Goal: Navigation & Orientation: Find specific page/section

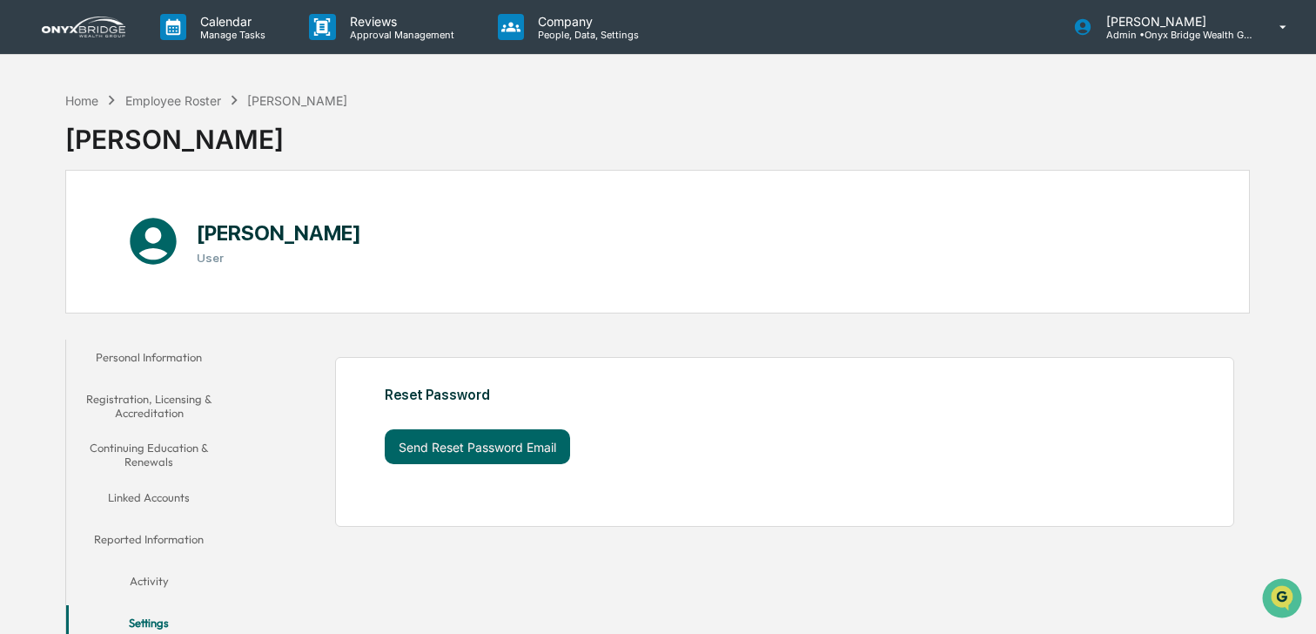
click at [91, 31] on img at bounding box center [84, 27] width 84 height 21
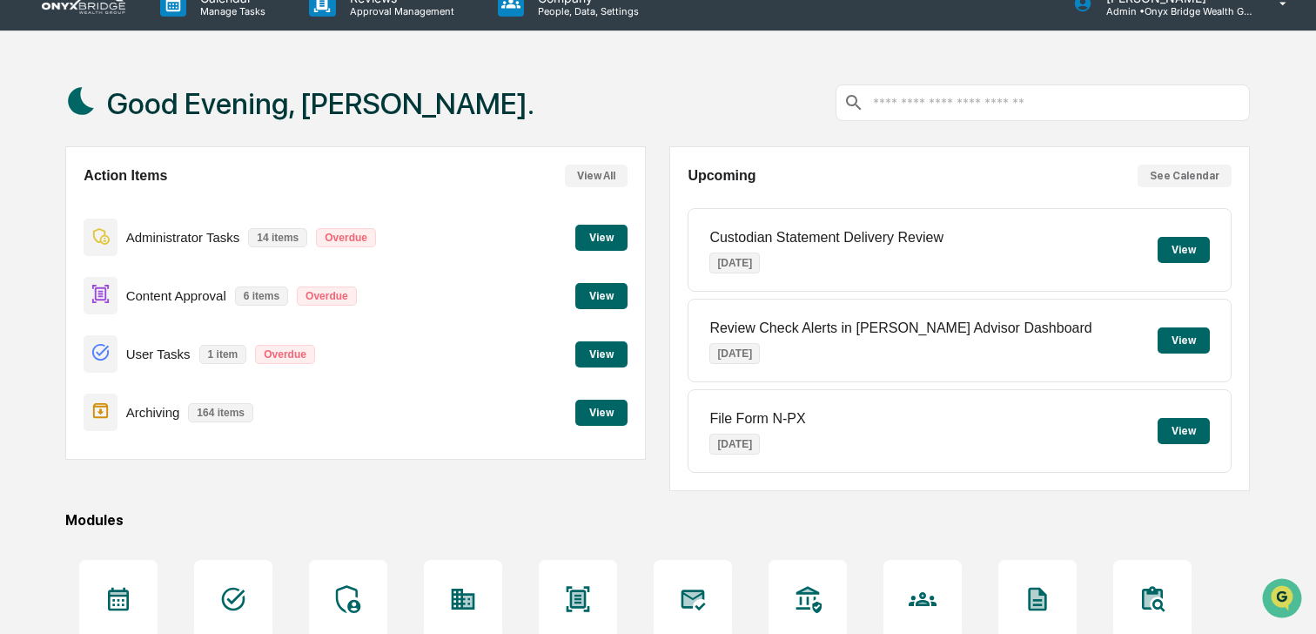
scroll to position [39, 0]
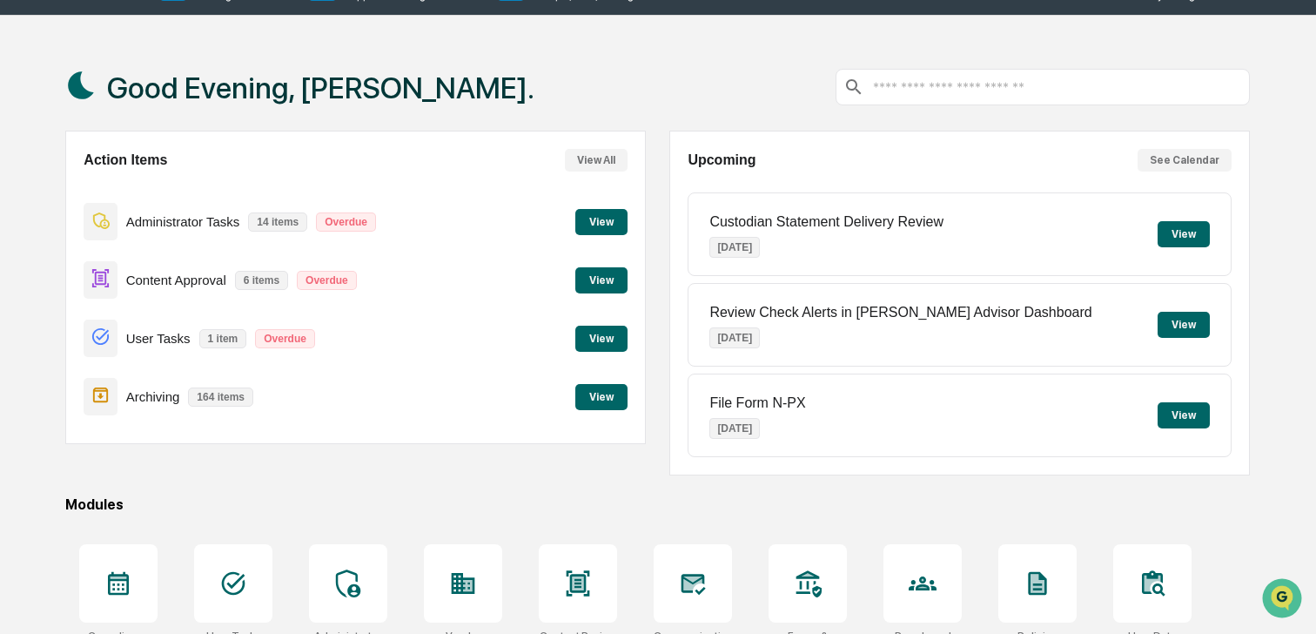
click at [607, 344] on button "View" at bounding box center [601, 338] width 52 height 26
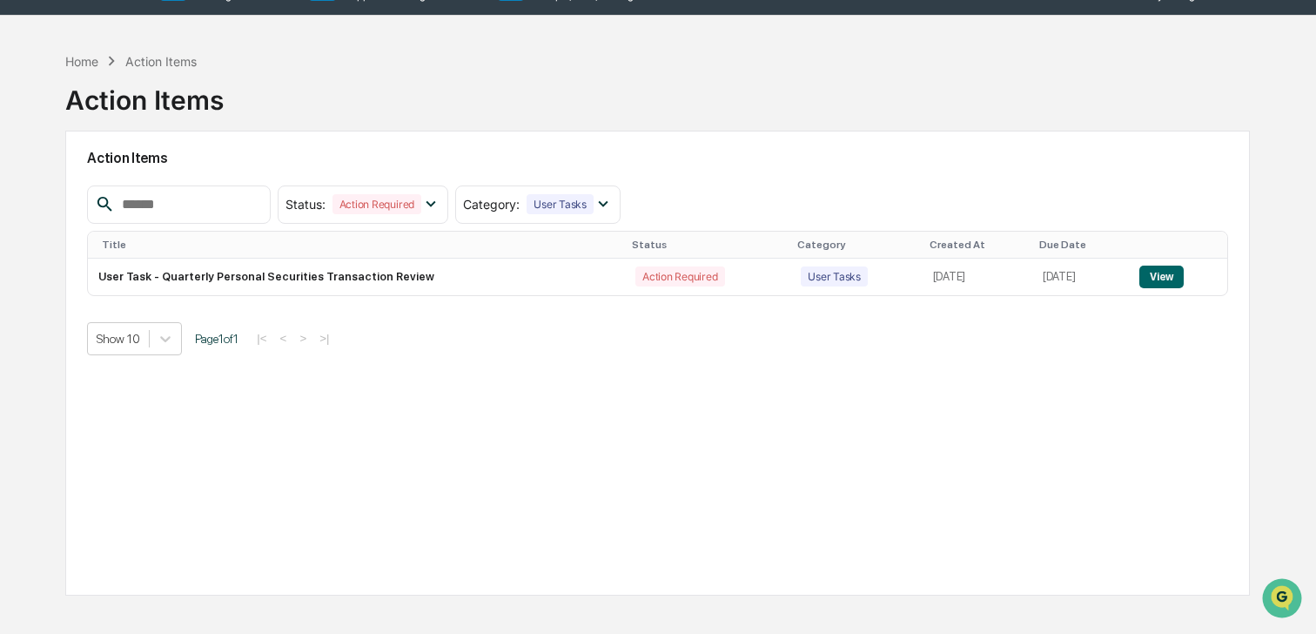
click at [78, 49] on div "Home Action Items Action Items" at bounding box center [144, 87] width 158 height 87
click at [80, 63] on div "Home" at bounding box center [81, 61] width 33 height 15
